Goal: Information Seeking & Learning: Learn about a topic

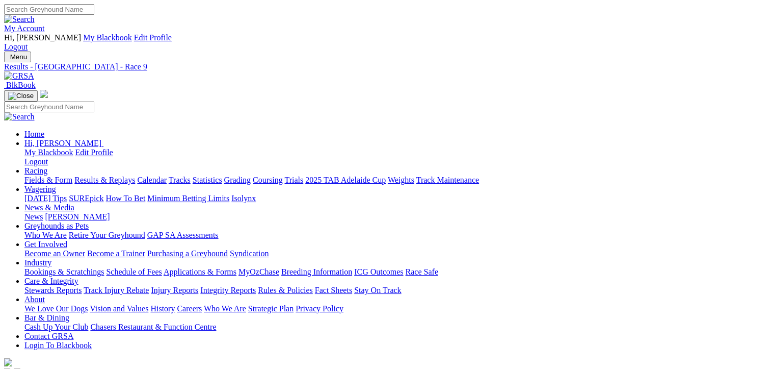
click at [37, 175] on link "Fields & Form" at bounding box center [48, 179] width 48 height 9
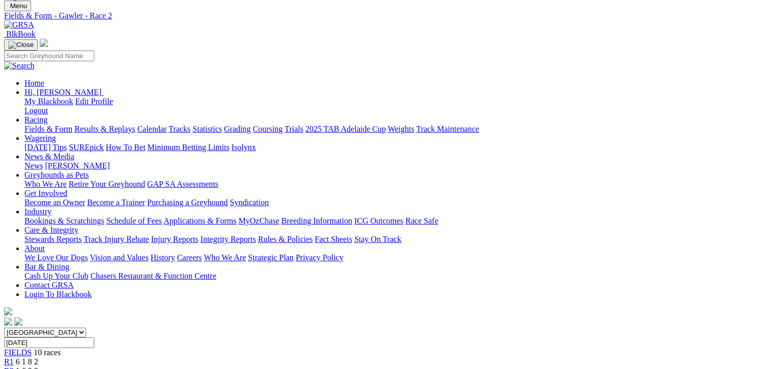
scroll to position [51, 0]
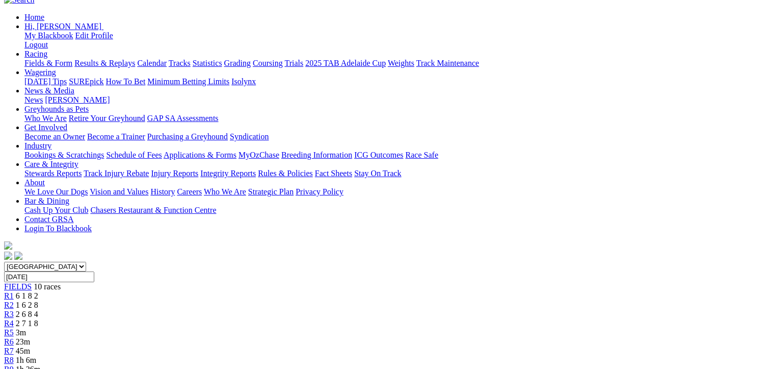
scroll to position [51, 0]
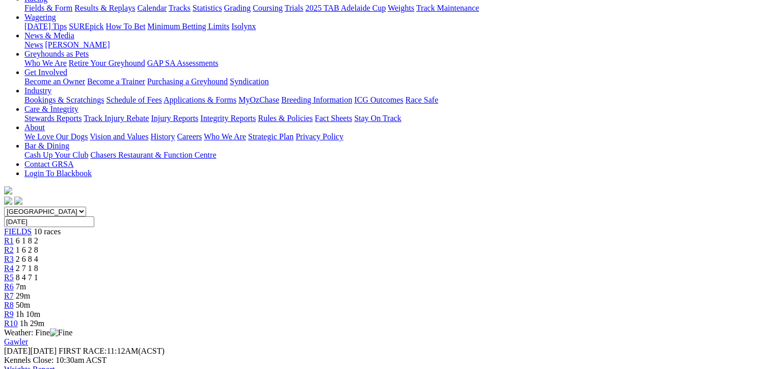
scroll to position [204, 0]
